Goal: Transaction & Acquisition: Purchase product/service

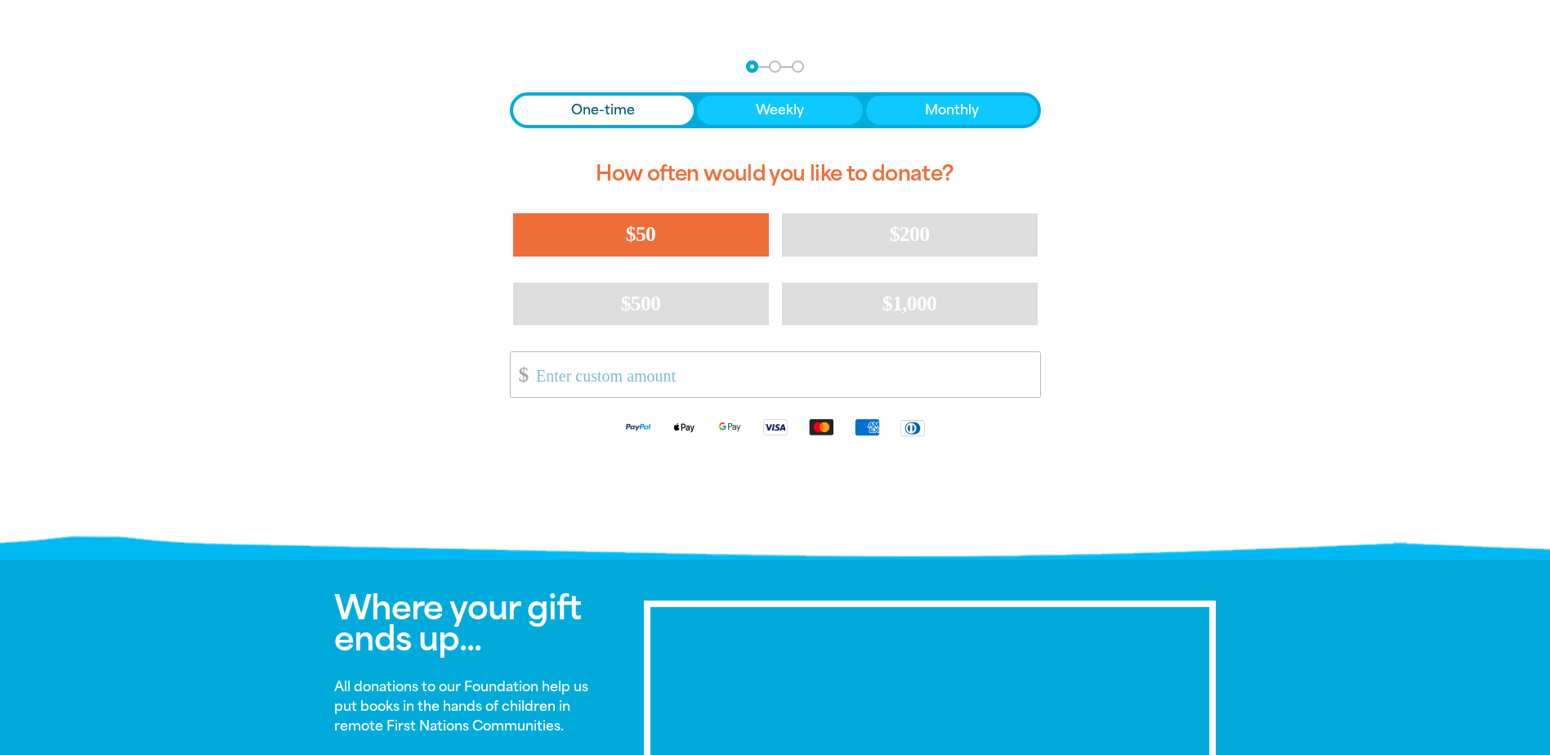
scroll to position [327, 0]
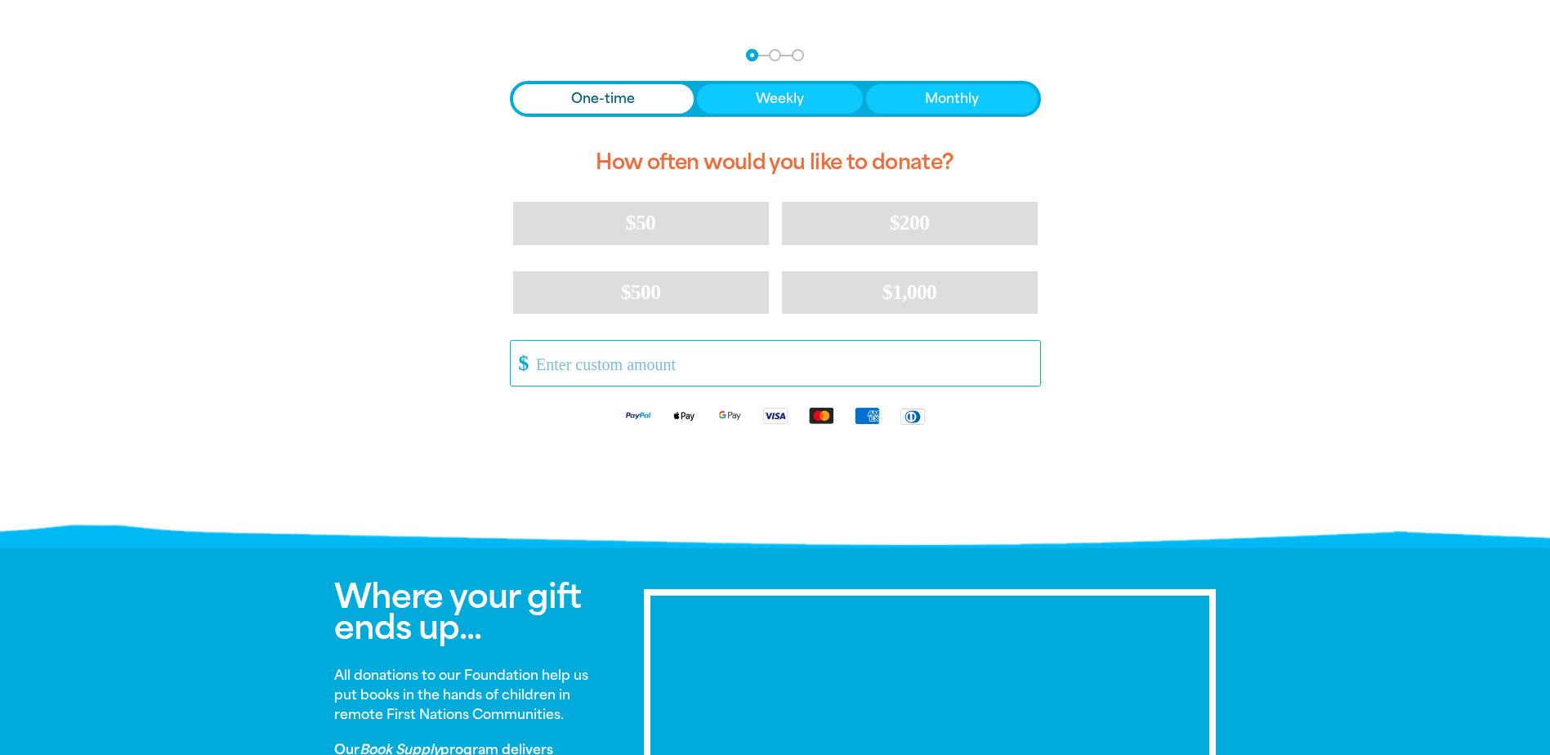
click at [643, 363] on input "Other Amount" at bounding box center [781, 363] width 515 height 45
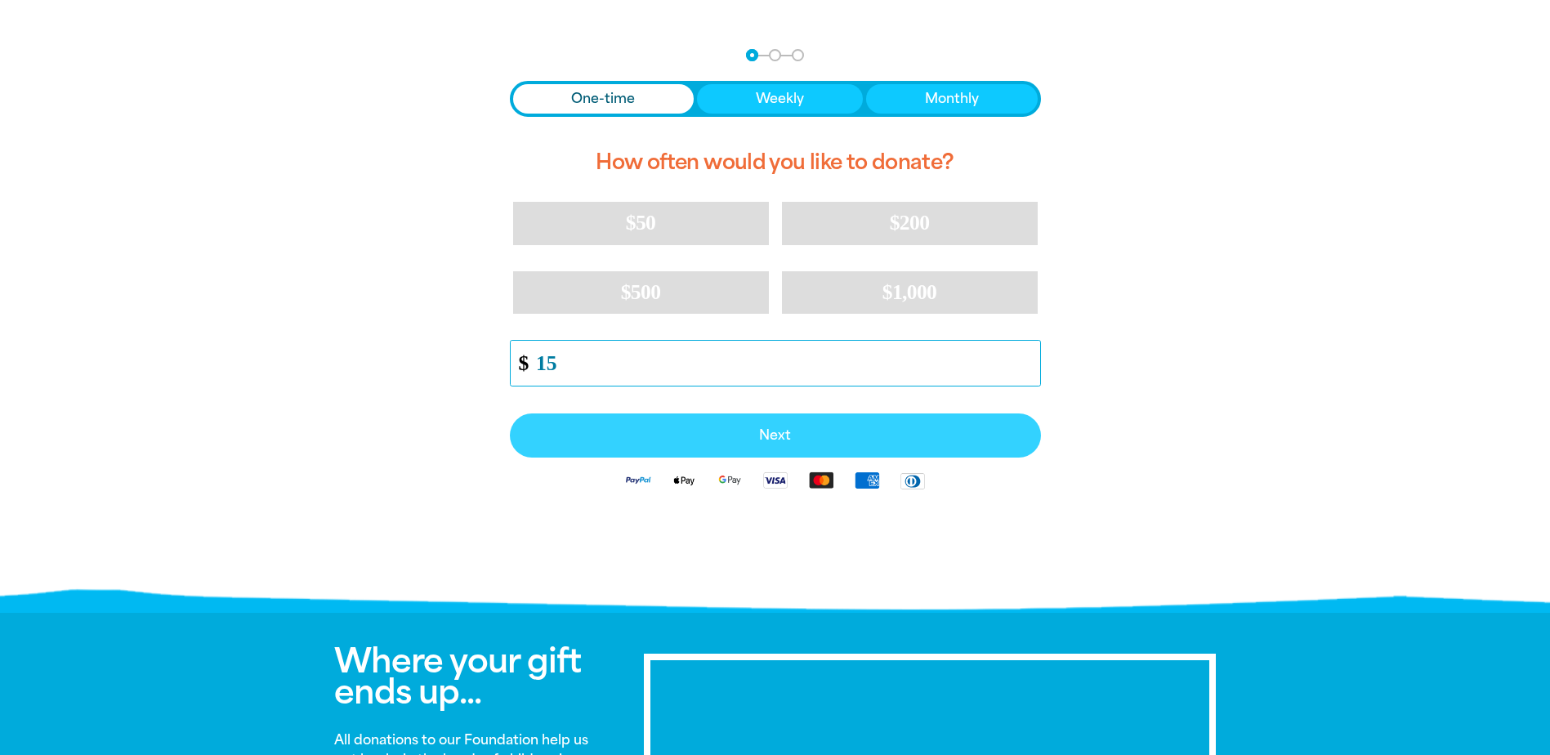
type input "15"
click at [787, 439] on span "Next" at bounding box center [775, 435] width 495 height 13
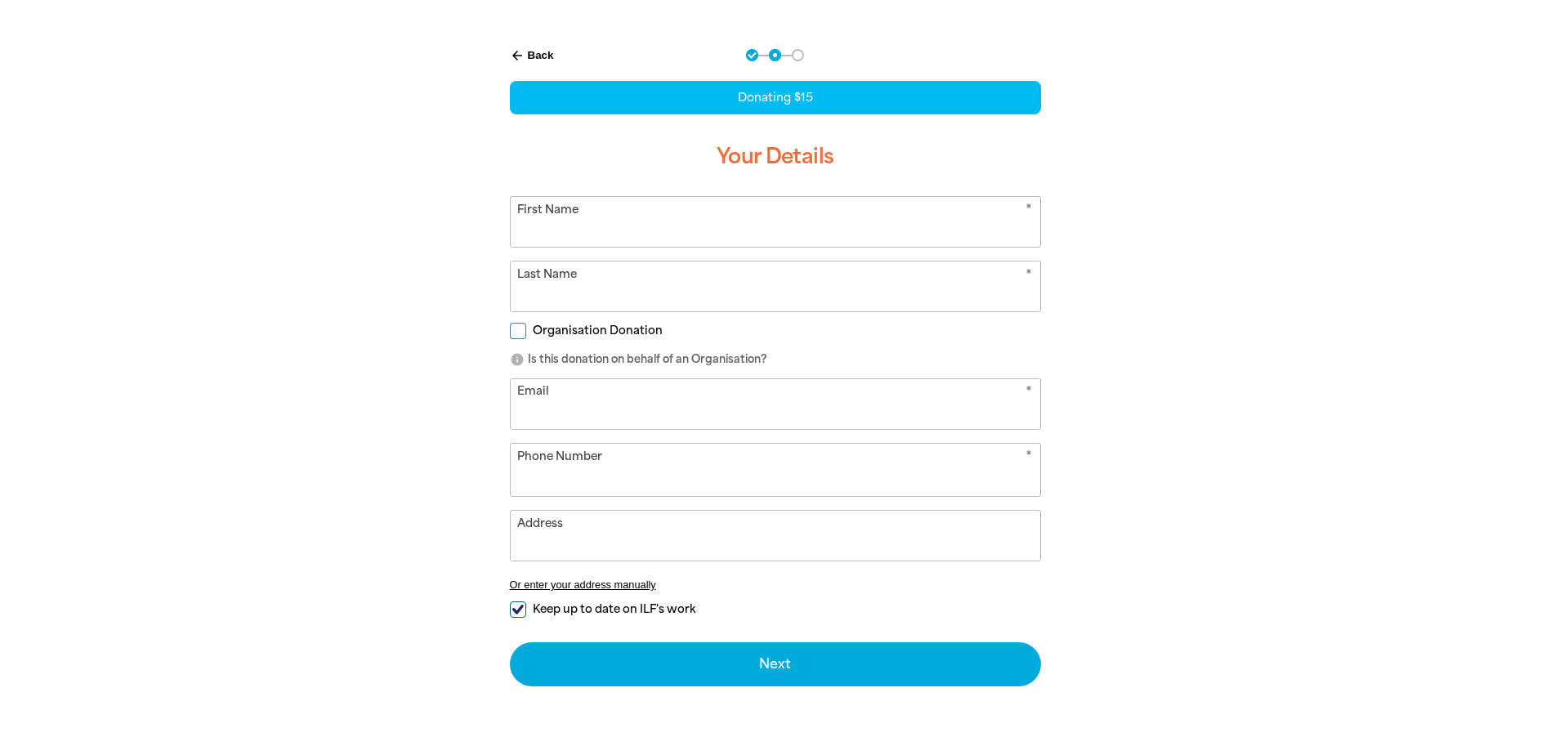
select select "AU"
click at [723, 218] on input "First Name" at bounding box center [775, 222] width 529 height 50
type input "[PERSON_NAME]"
type input "[PERSON_NAME][EMAIL_ADDRESS][DOMAIN_NAME]"
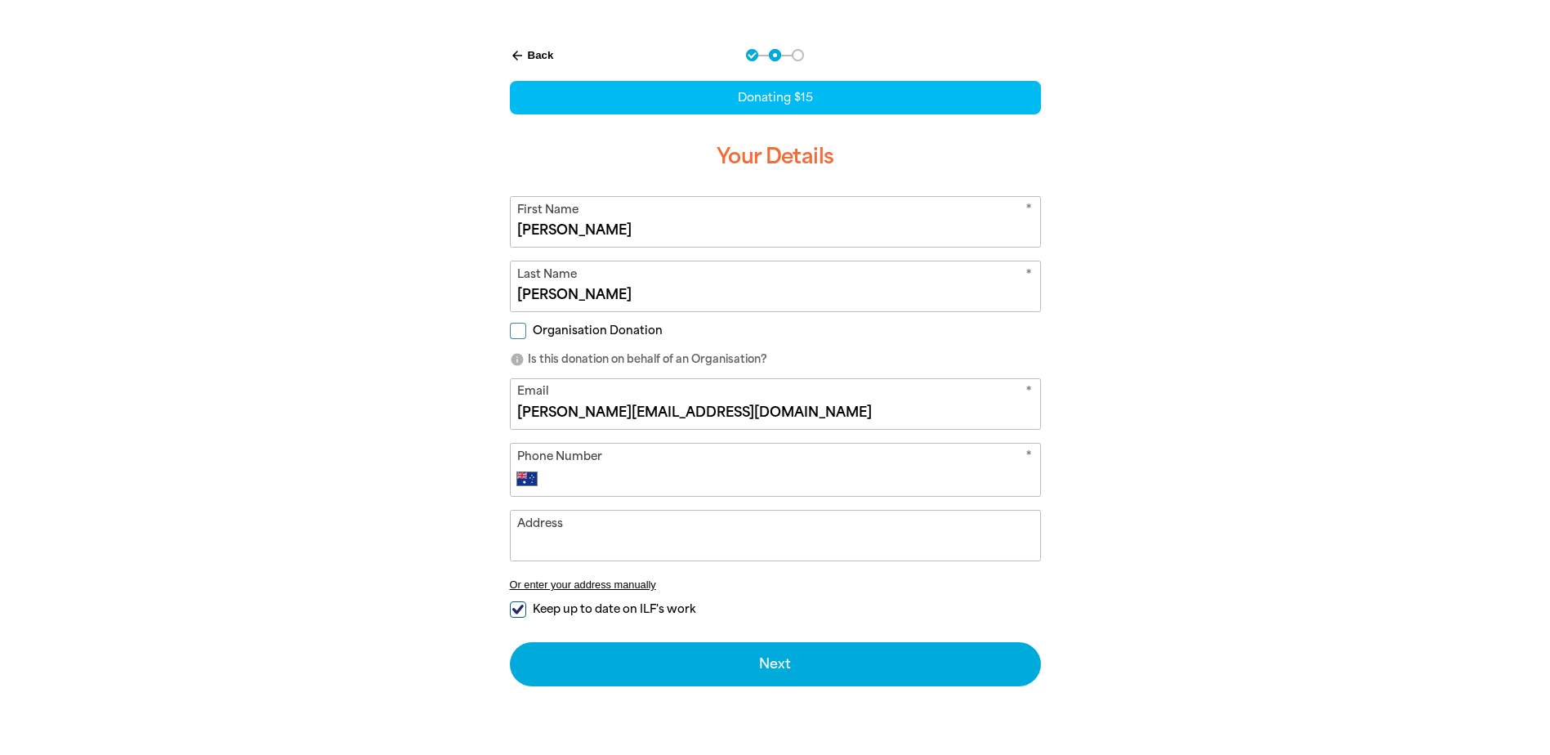
type input "[PHONE_NUMBER]"
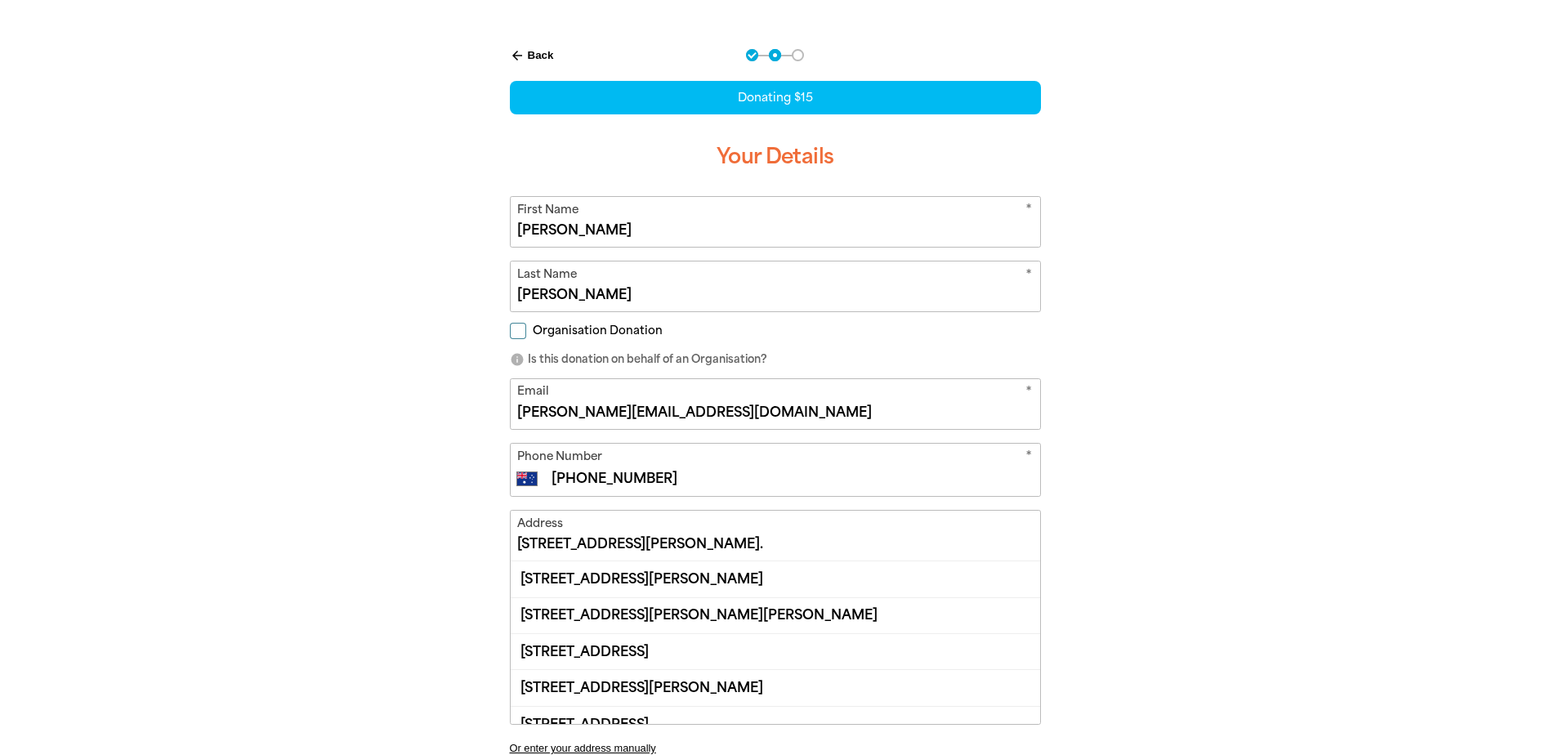
click at [1243, 487] on div "arrow_back Back Step 1 Step 2 Step 3 Donating $15 Your Details * First Name [PE…" at bounding box center [775, 490] width 980 height 923
click at [448, 364] on div "arrow_back Back Step 1 Step 2 Step 3 Donating $15 Your Details * First Name [PE…" at bounding box center [775, 490] width 980 height 923
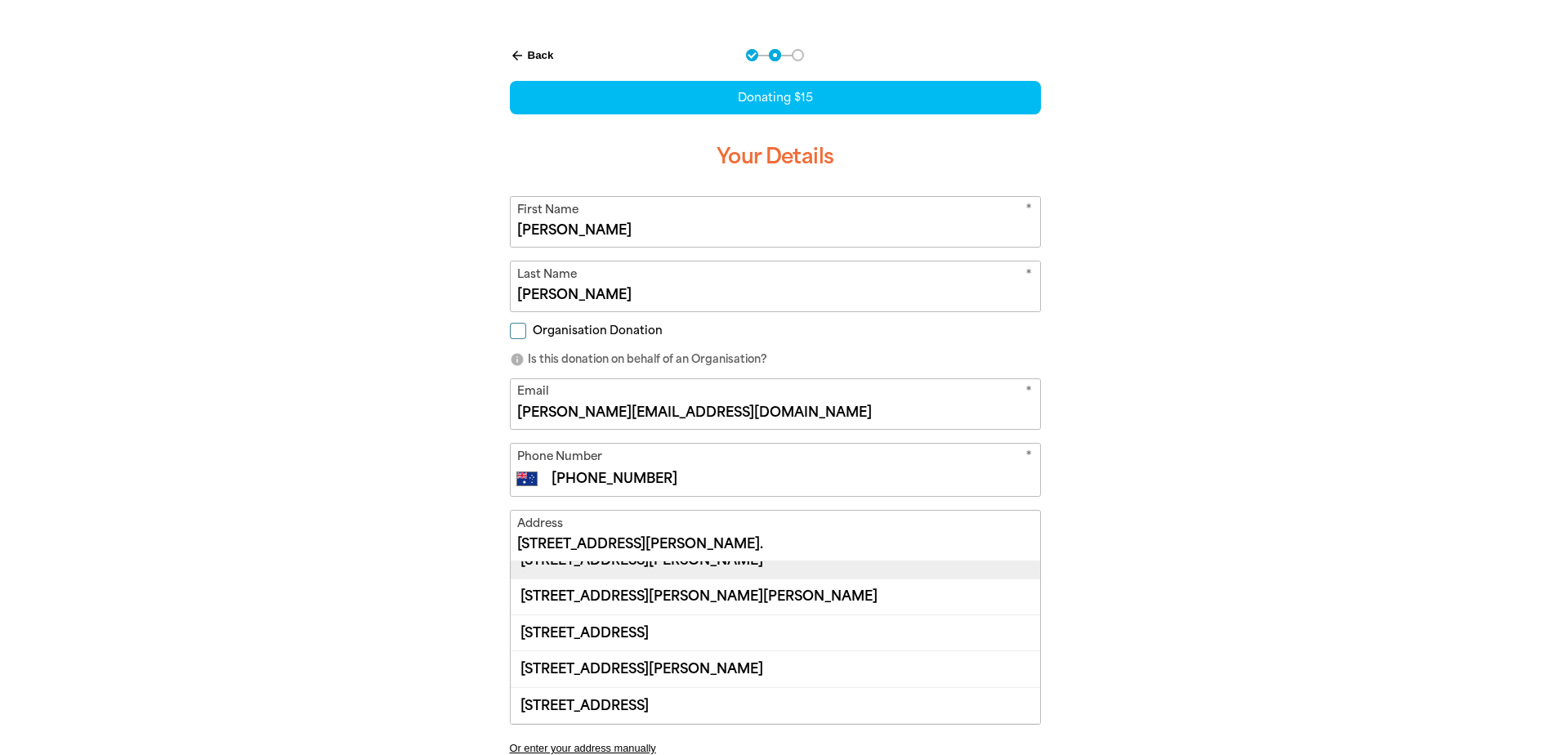
scroll to position [0, 0]
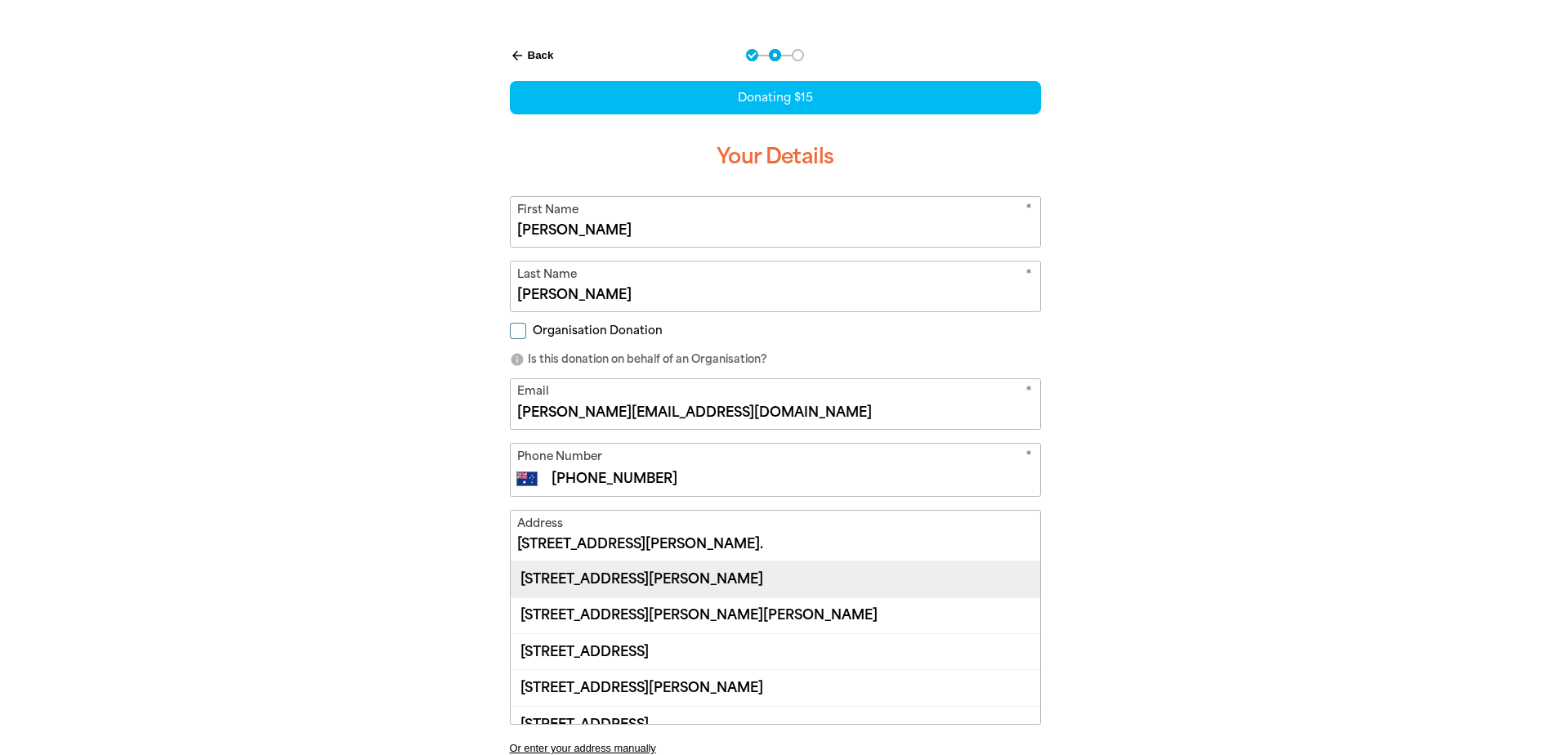
click at [773, 577] on div "[STREET_ADDRESS][PERSON_NAME]" at bounding box center [775, 578] width 529 height 35
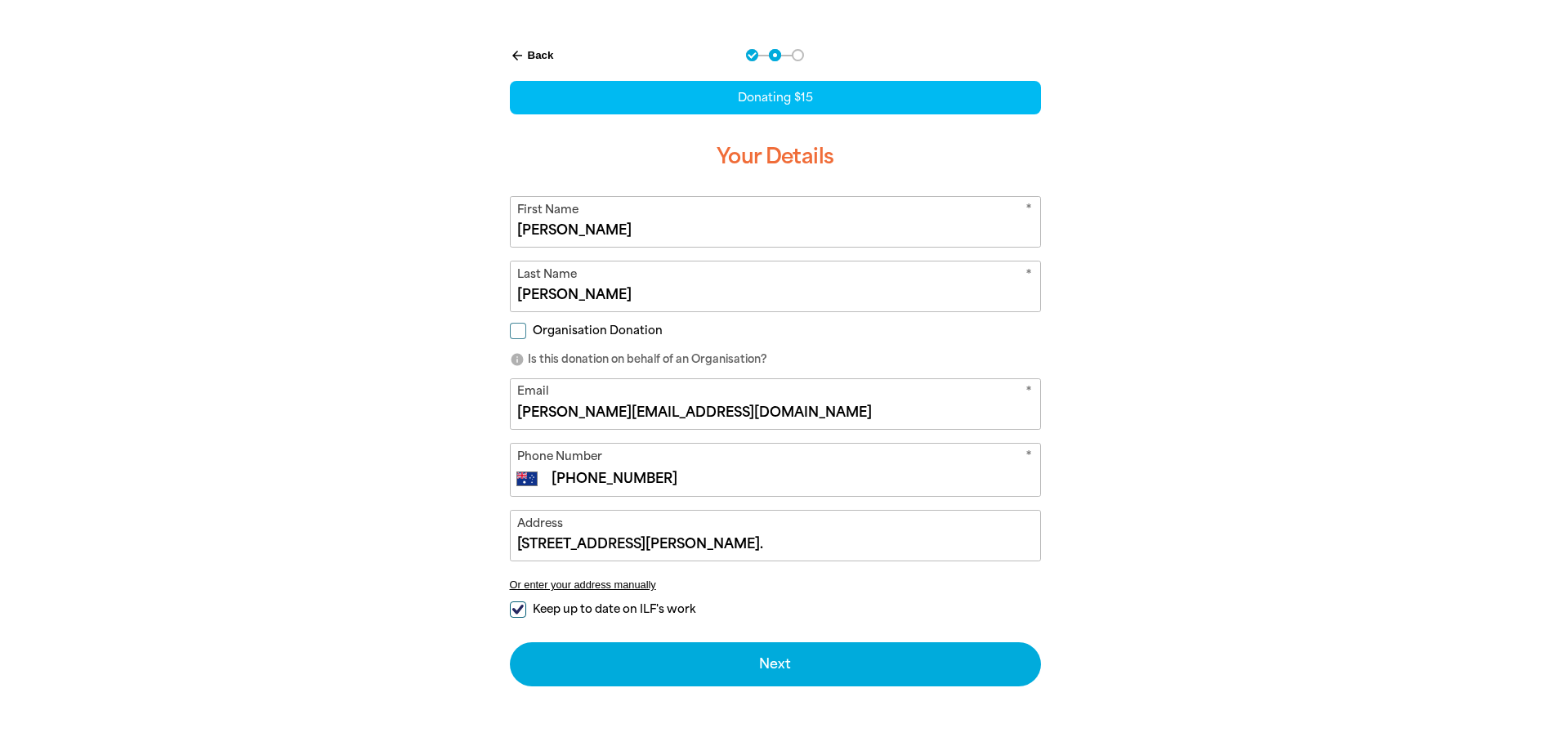
type input "[STREET_ADDRESS][PERSON_NAME]"
click at [524, 604] on input "Keep up to date on ILF's work" at bounding box center [518, 609] width 16 height 16
checkbox input "false"
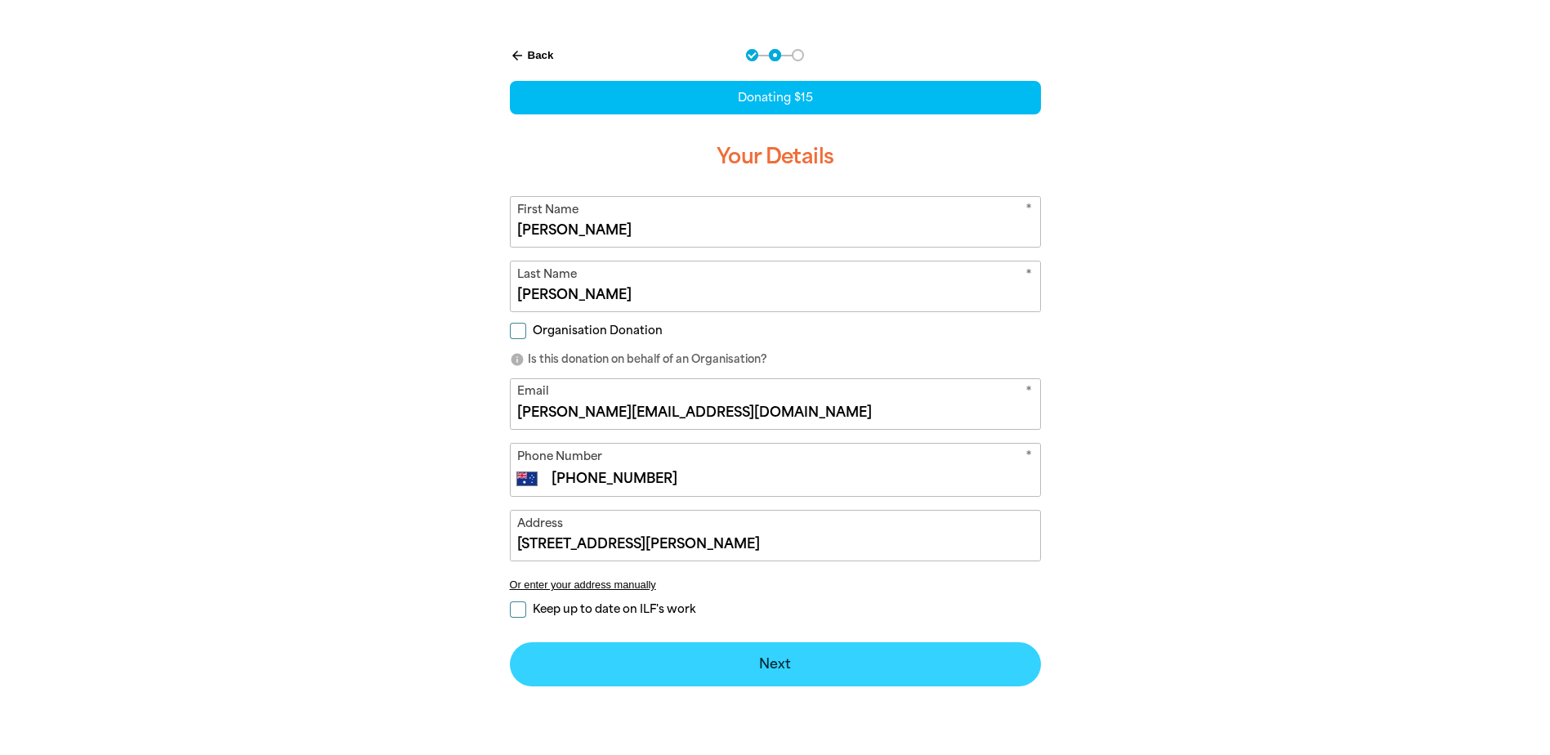
click at [788, 654] on button "Next chevron_right" at bounding box center [775, 664] width 531 height 44
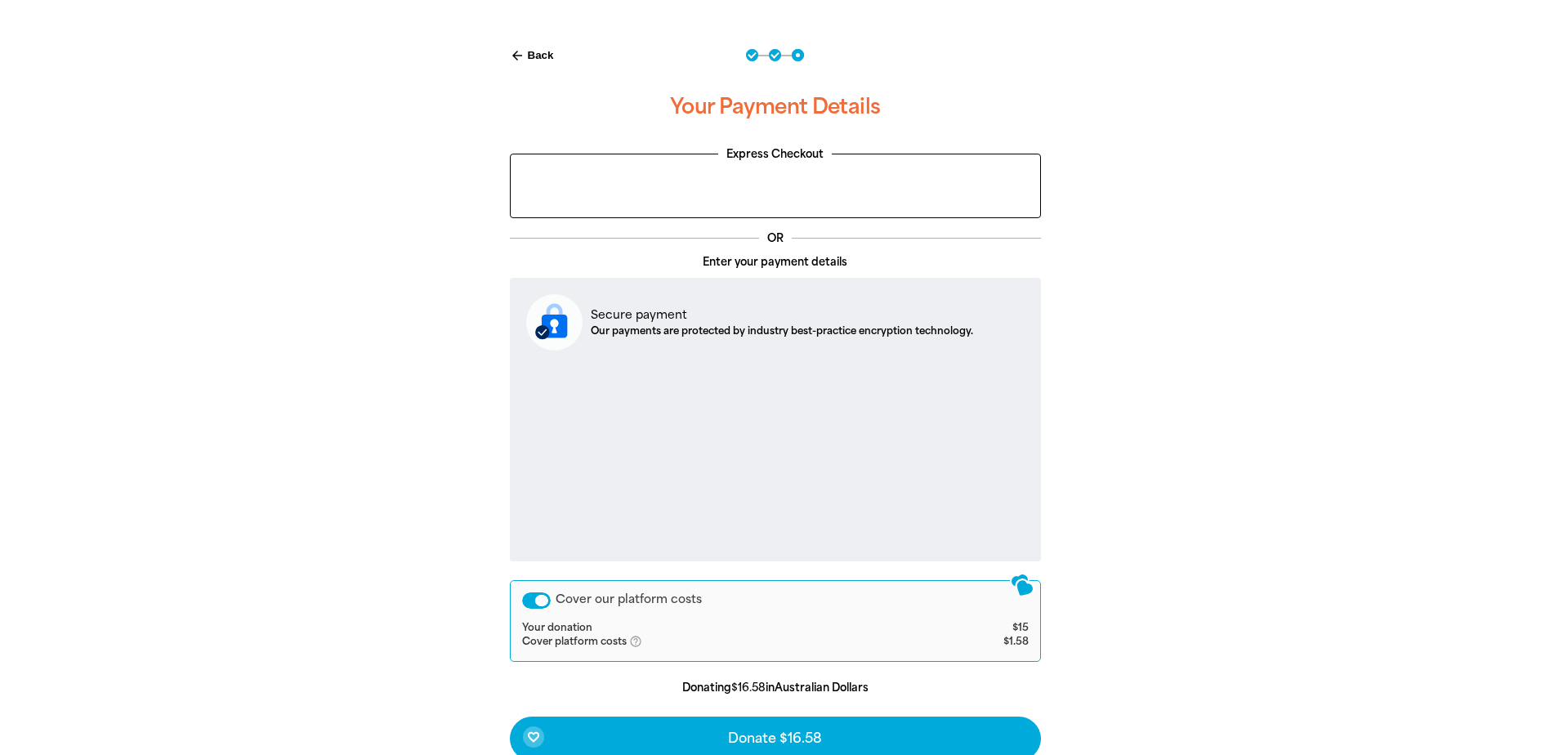
click at [1177, 626] on div "arrow_back Back Step 1 Step 2 Step 3 Your Payment Details Express Checkout OR E…" at bounding box center [775, 445] width 980 height 833
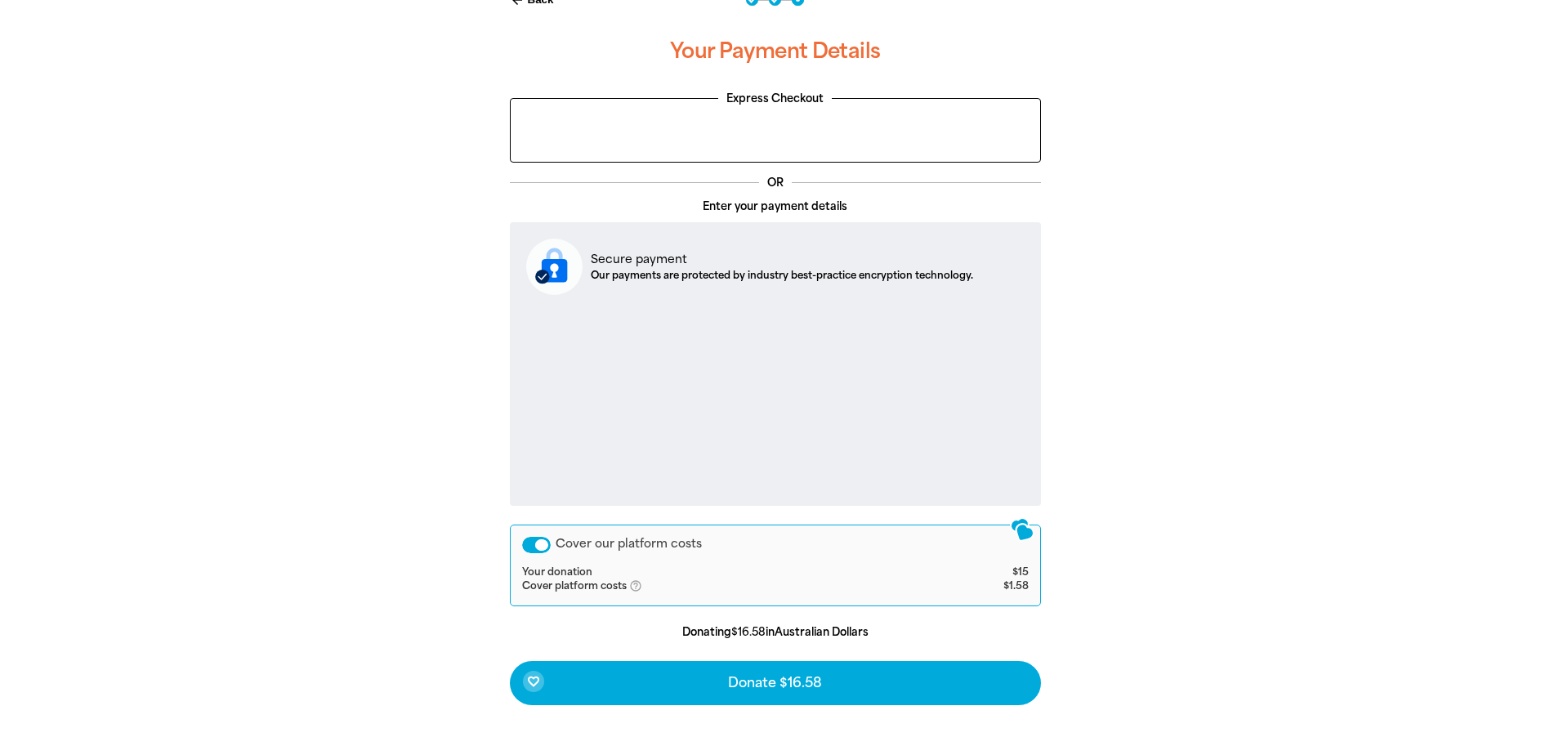
scroll to position [408, 0]
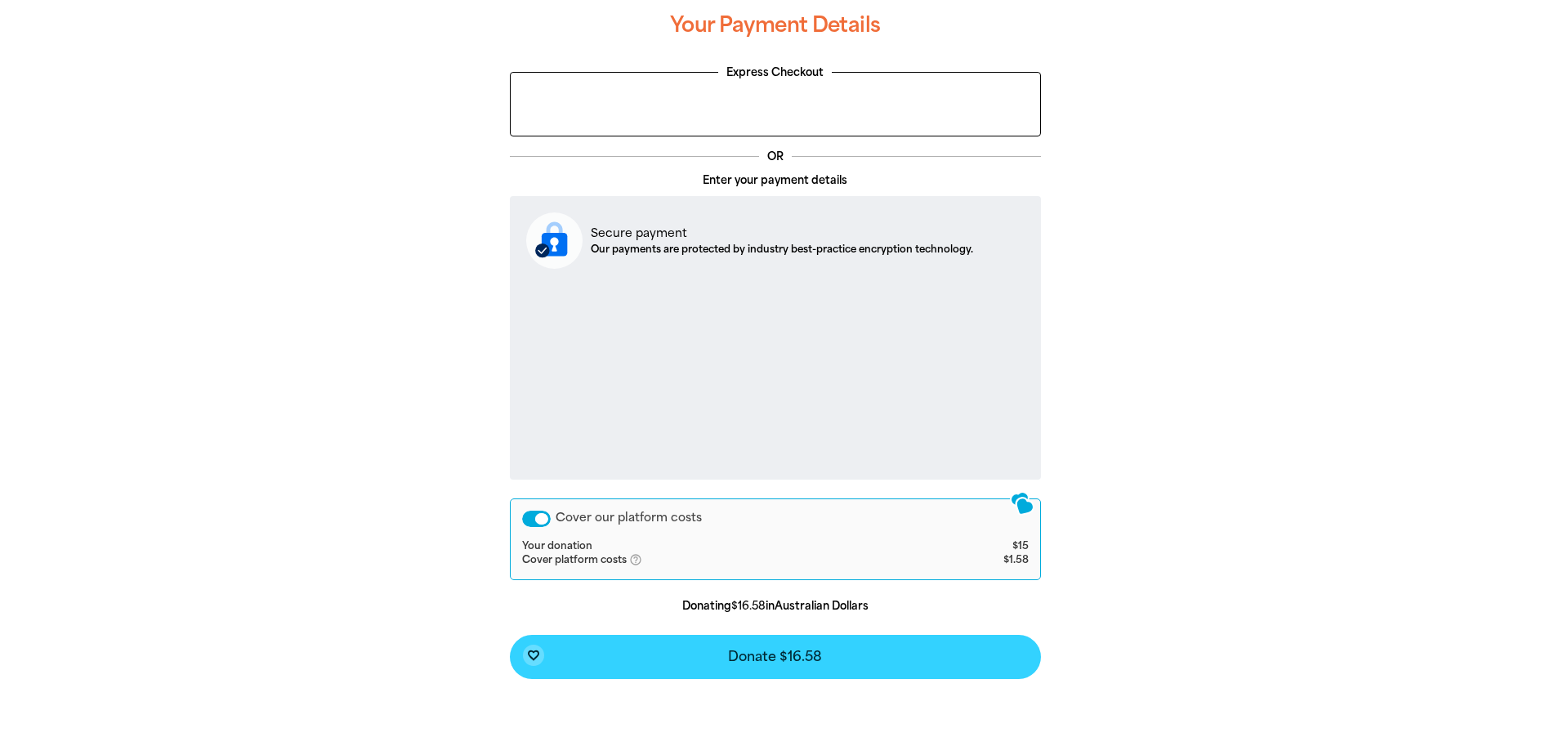
click at [816, 662] on span "Donate $16.58" at bounding box center [775, 656] width 94 height 13
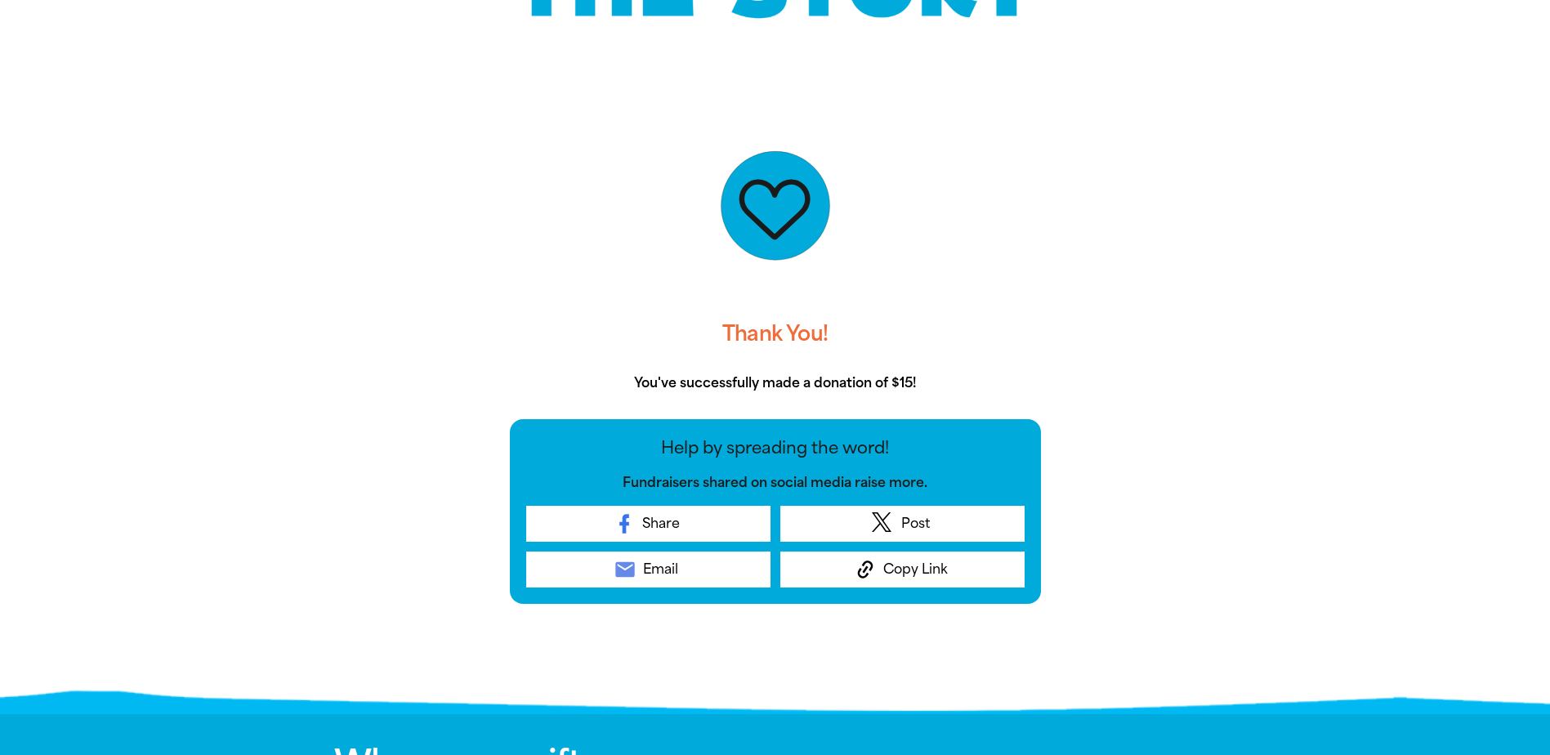
scroll to position [0, 0]
